Goal: Check status

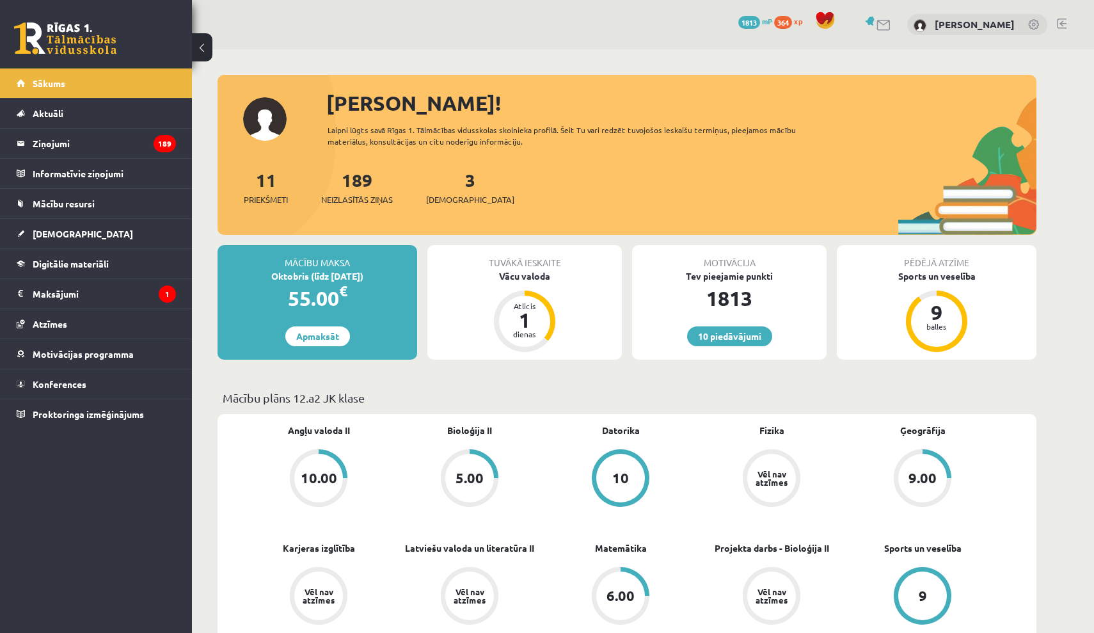
click at [456, 189] on div "3 Ieskaites" at bounding box center [470, 186] width 88 height 40
click at [452, 200] on span "[DEMOGRAPHIC_DATA]" at bounding box center [470, 199] width 88 height 13
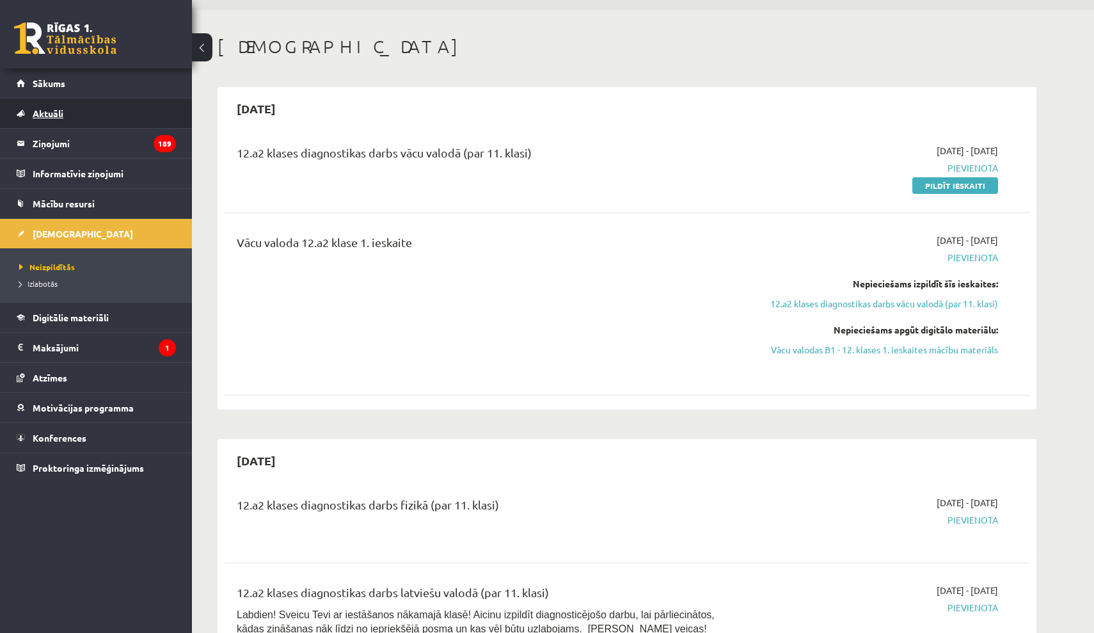
scroll to position [38, 0]
click at [95, 411] on span "Motivācijas programma" at bounding box center [83, 408] width 101 height 12
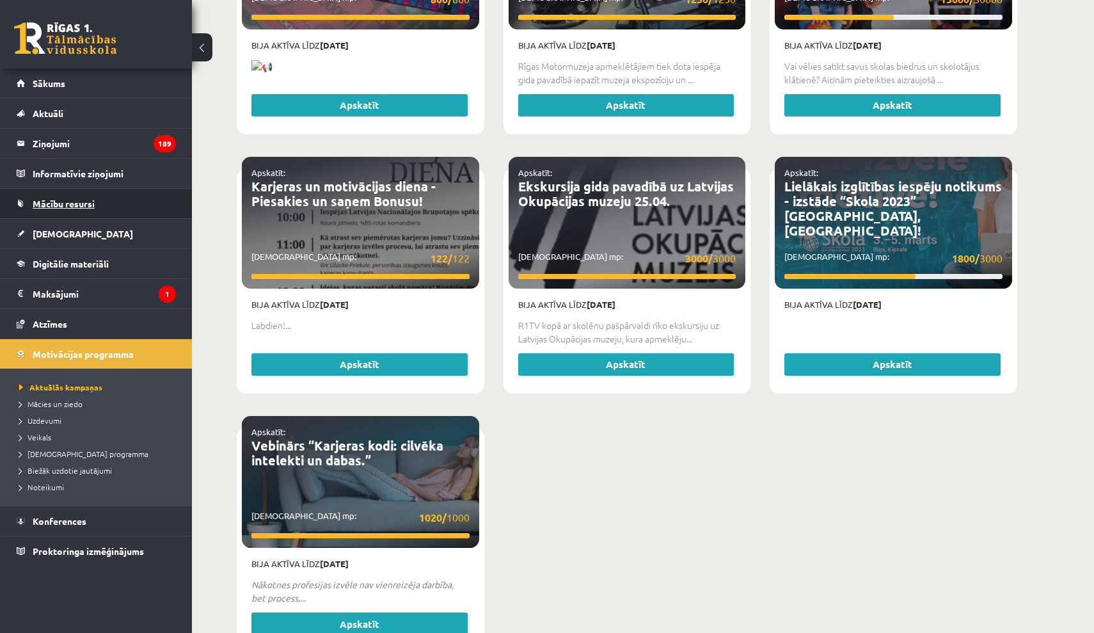
scroll to position [2848, 0]
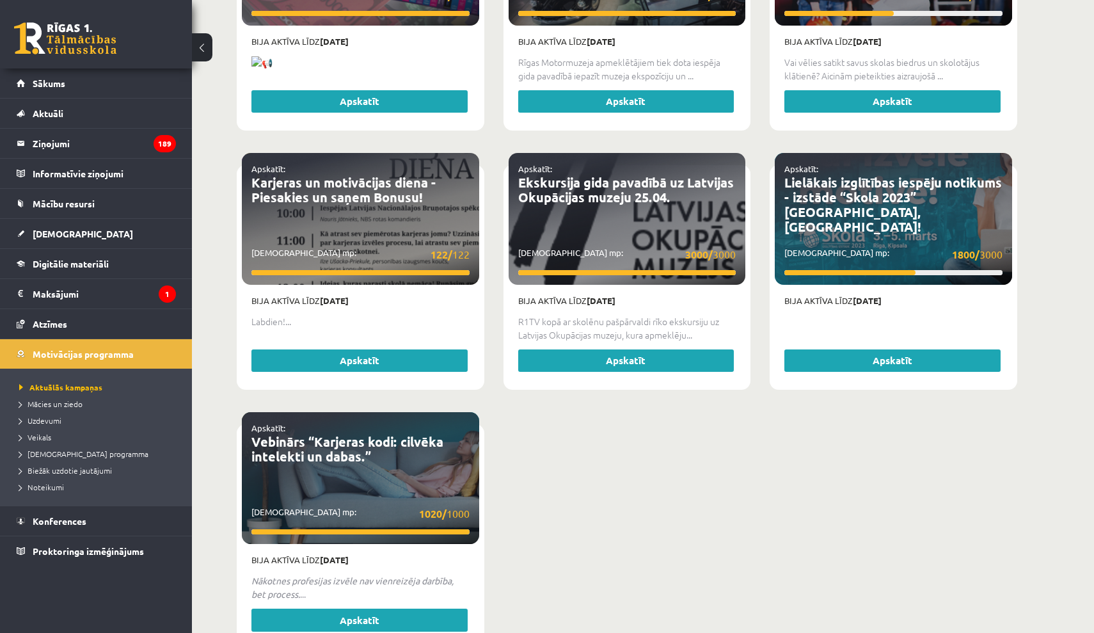
click at [59, 58] on div "0 Dāvanas 1813 mP 364 xp" at bounding box center [96, 34] width 192 height 68
click at [97, 332] on link "Atzīmes" at bounding box center [96, 323] width 159 height 29
